Goal: Check status: Check status

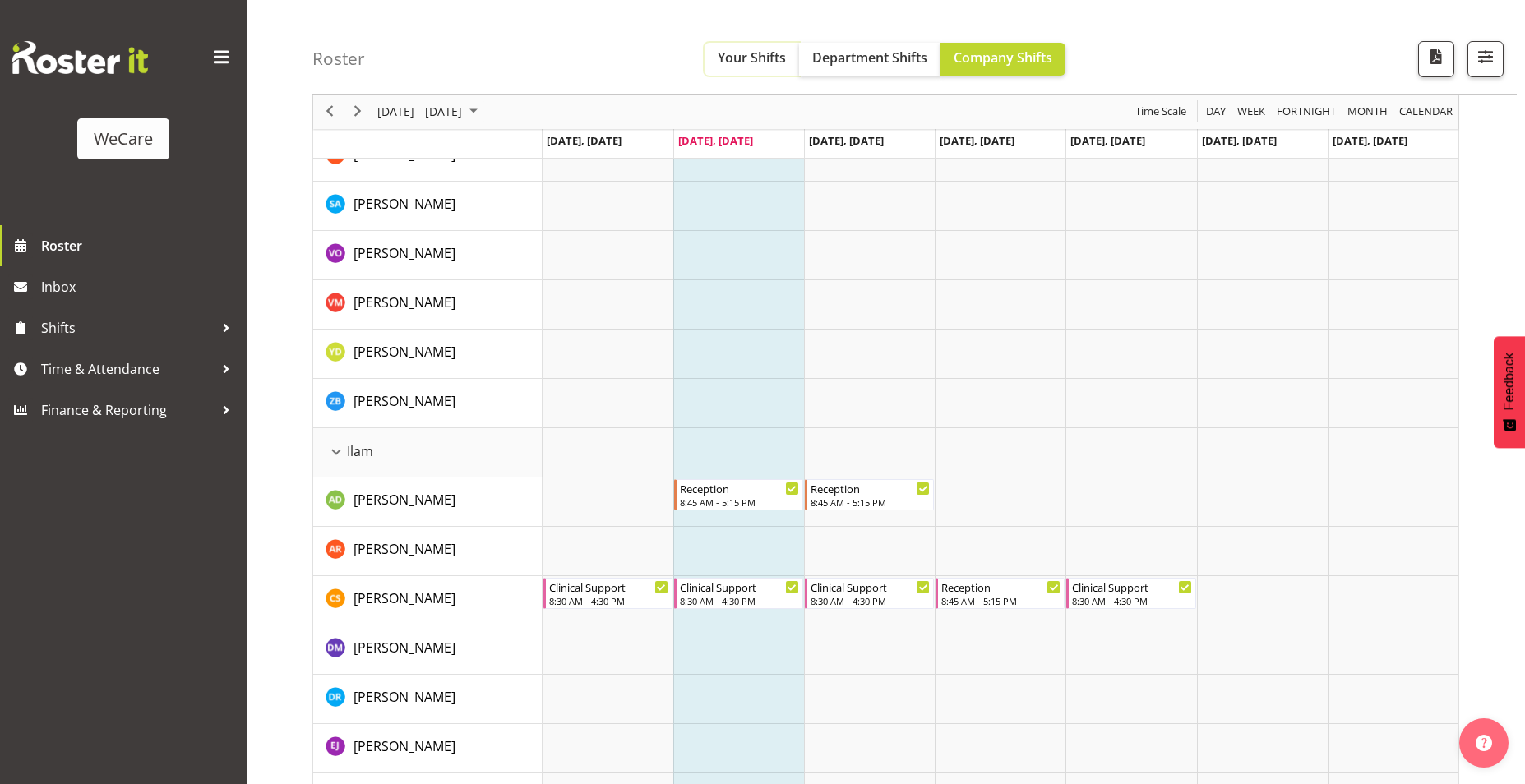
click at [756, 64] on span "Your Shifts" at bounding box center [751, 58] width 69 height 18
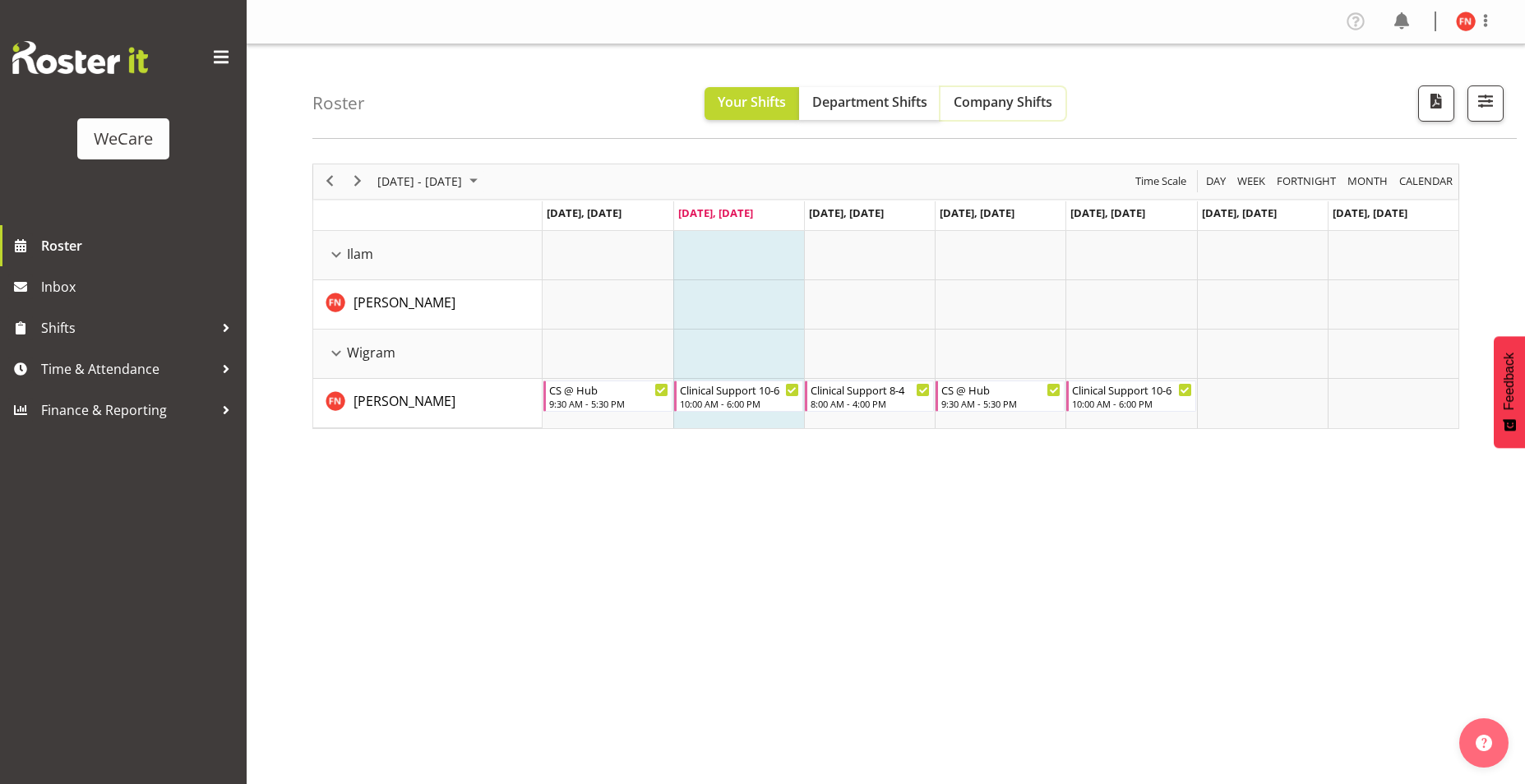
click at [989, 106] on span "Company Shifts" at bounding box center [1003, 102] width 99 height 18
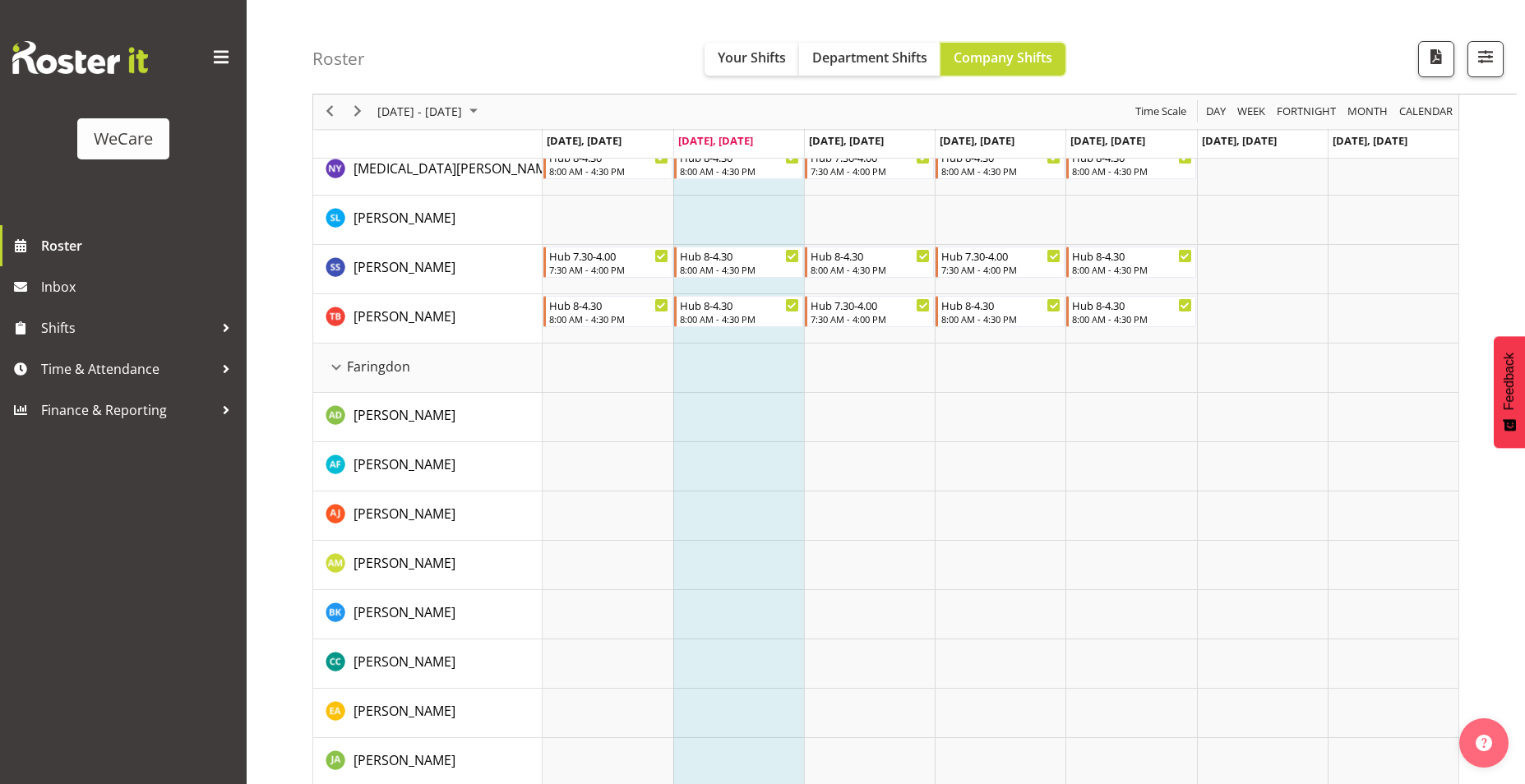
scroll to position [83, 0]
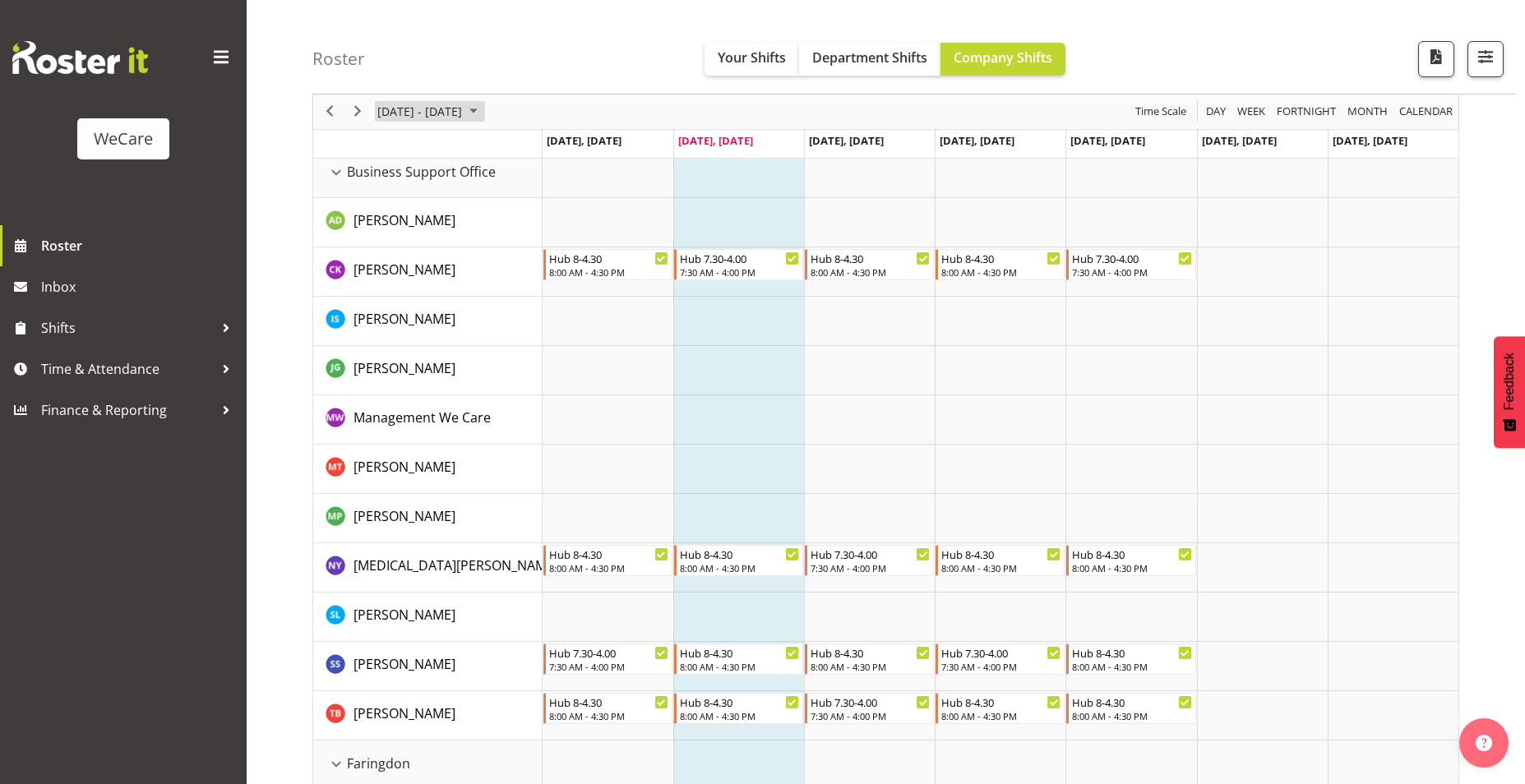
click at [484, 111] on span "August 2025" at bounding box center [474, 111] width 20 height 21
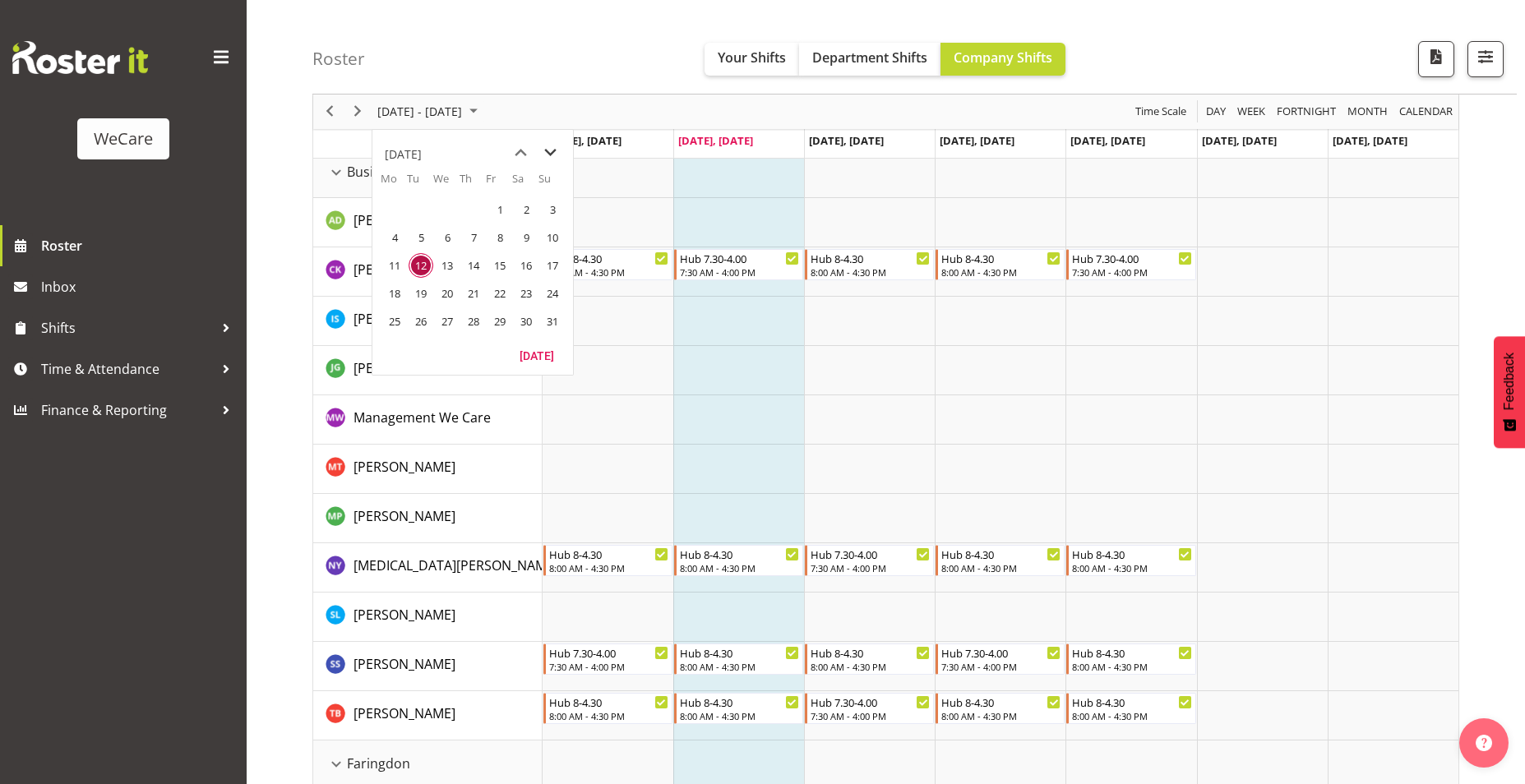
click at [556, 153] on span "next month" at bounding box center [550, 153] width 29 height 30
click at [393, 243] on span "6" at bounding box center [395, 238] width 25 height 25
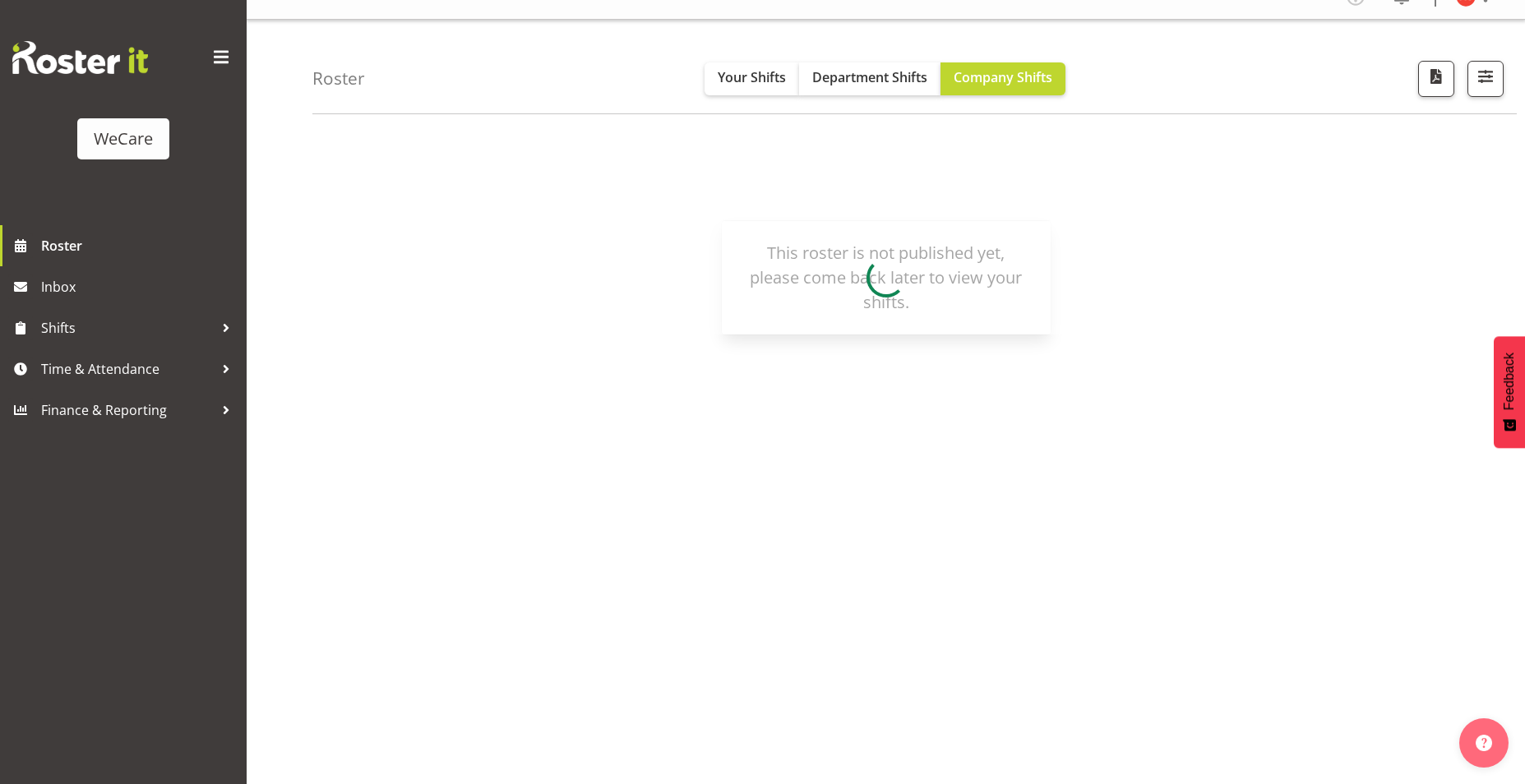
scroll to position [25, 0]
